Goal: Communication & Community: Answer question/provide support

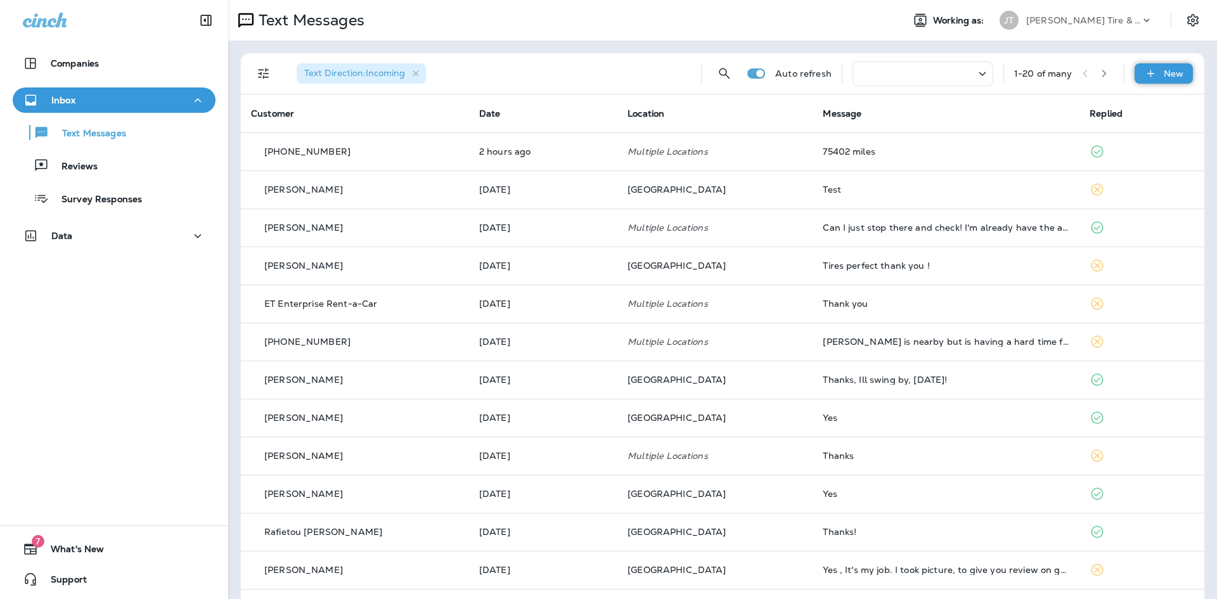
click at [1164, 72] on p "New" at bounding box center [1174, 73] width 20 height 10
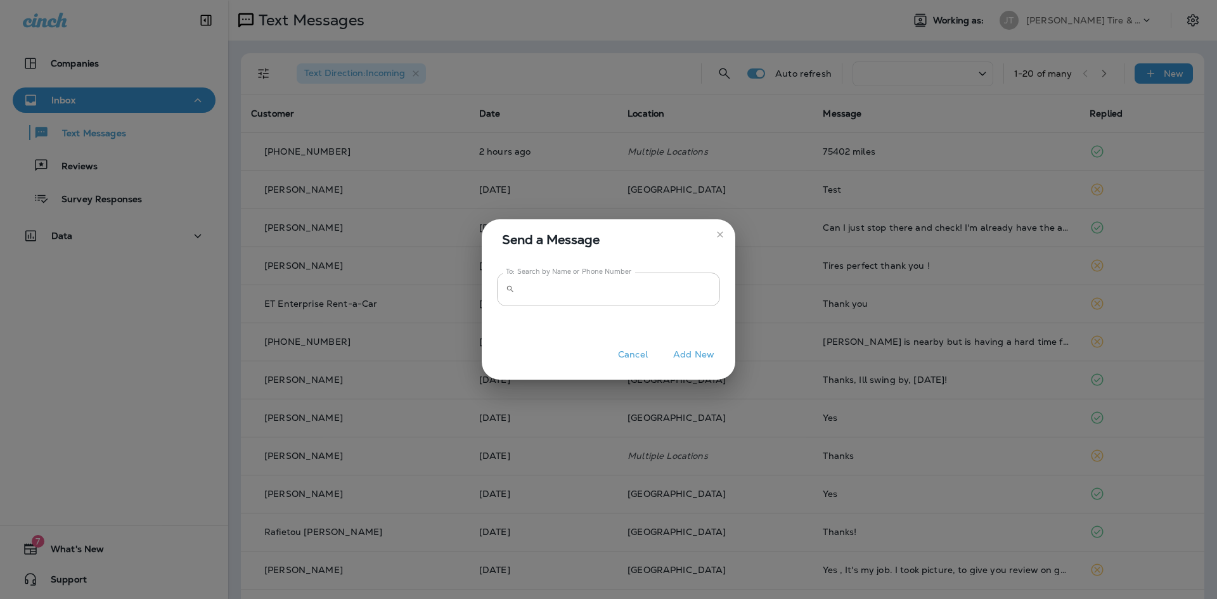
click at [558, 293] on input "To: Search by Name or Phone Number" at bounding box center [620, 290] width 200 height 34
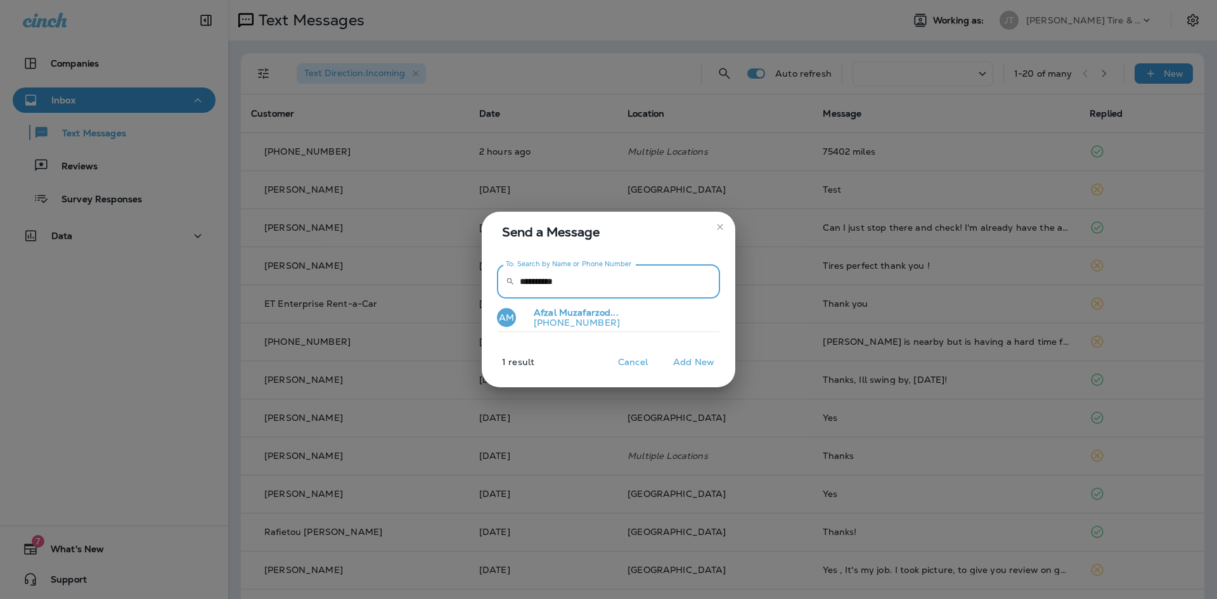
type input "**********"
click at [572, 325] on p "[PHONE_NUMBER]" at bounding box center [572, 323] width 96 height 10
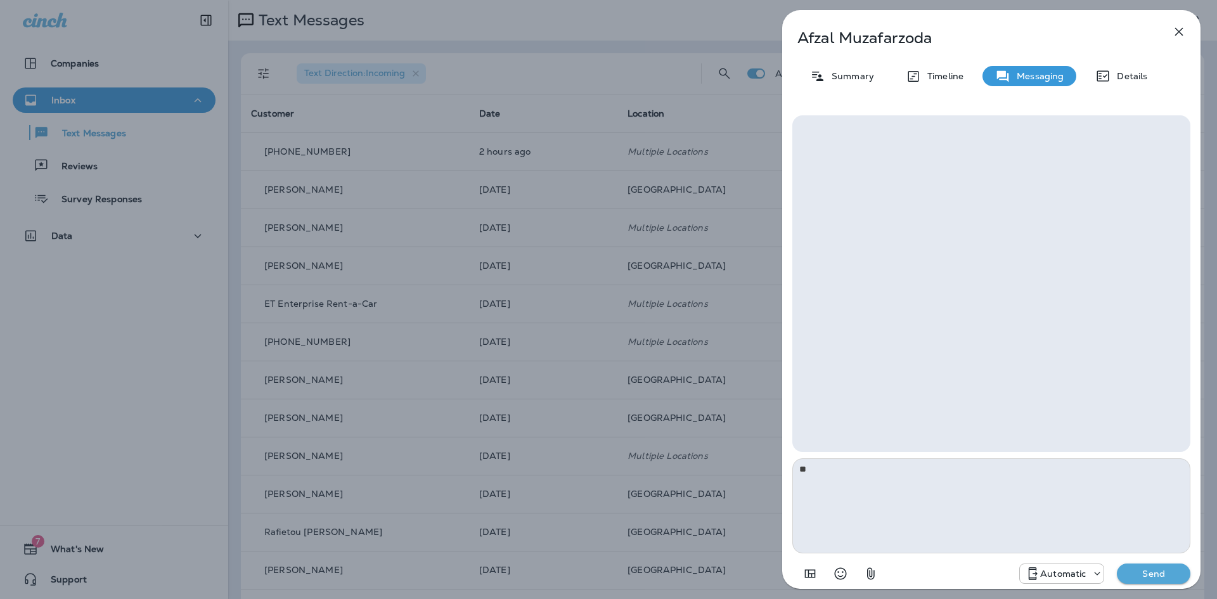
type textarea "*"
type textarea "**********"
click at [1157, 573] on p "Send" at bounding box center [1153, 573] width 53 height 11
click at [1095, 569] on icon at bounding box center [1097, 573] width 13 height 13
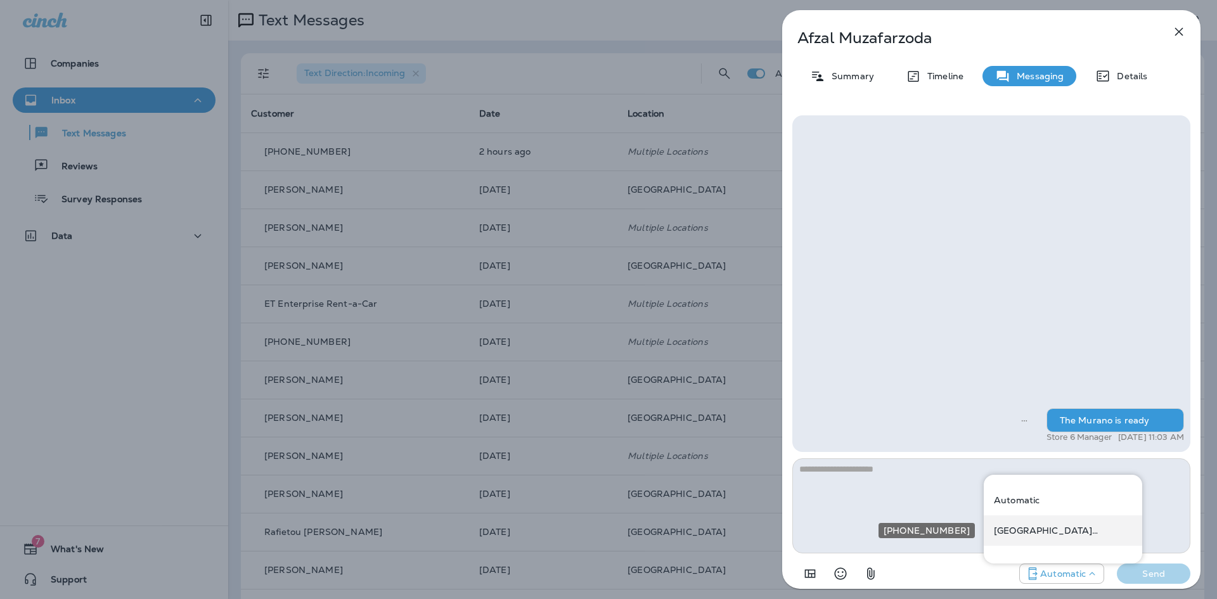
click at [1057, 536] on div "[GEOGRAPHIC_DATA] ([STREET_ADDRESS])" at bounding box center [1063, 530] width 158 height 30
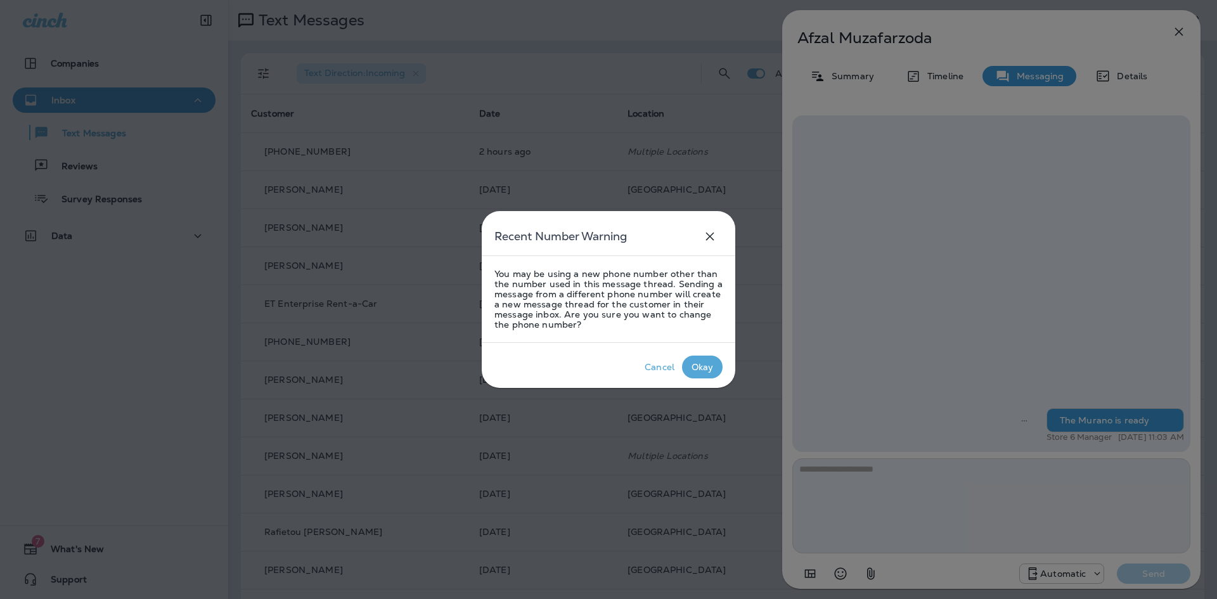
click at [700, 373] on p "Okay" at bounding box center [702, 366] width 27 height 15
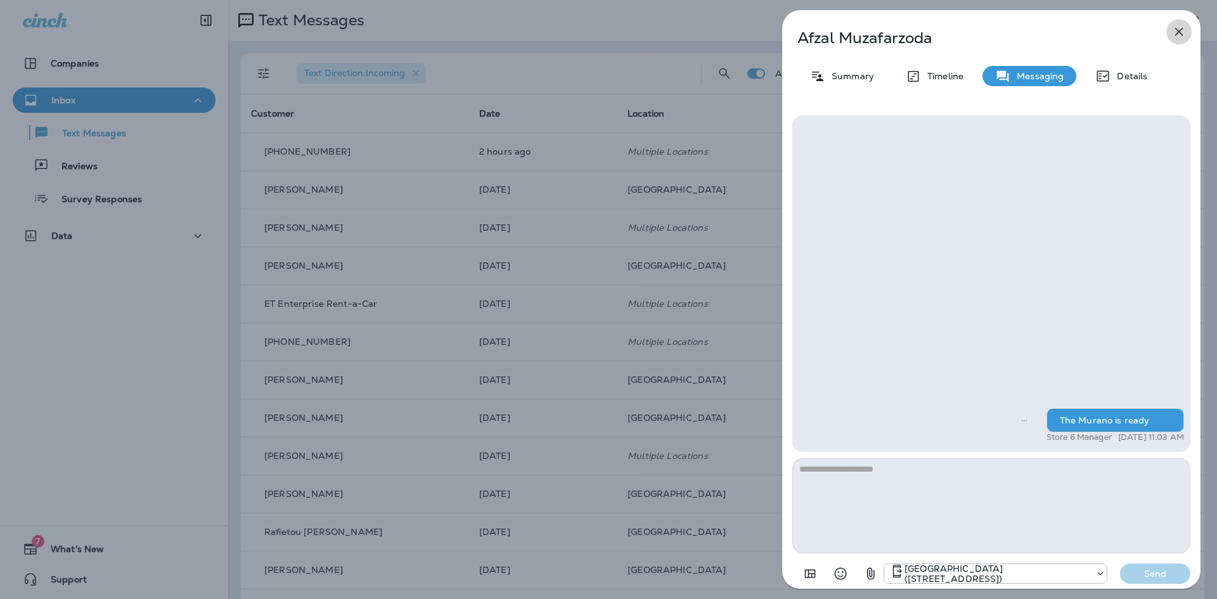
click at [1182, 30] on icon "button" at bounding box center [1178, 31] width 15 height 15
